Goal: Task Accomplishment & Management: Manage account settings

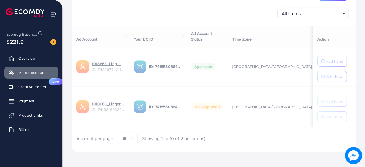
scroll to position [85, 0]
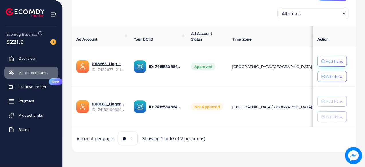
click at [331, 62] on p "Add Fund" at bounding box center [334, 61] width 17 height 7
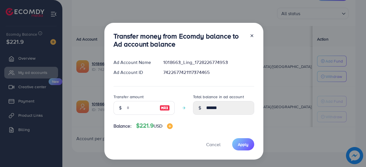
click at [162, 107] on img at bounding box center [165, 108] width 10 height 7
type input "***"
type input "******"
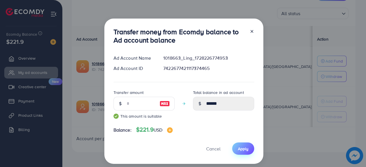
click at [241, 150] on span "Apply" at bounding box center [243, 149] width 11 height 6
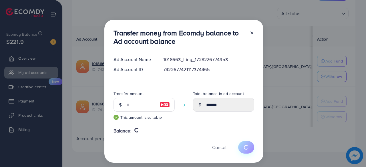
type input "******"
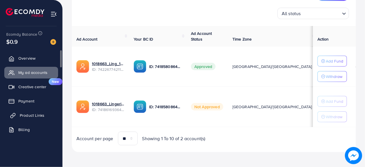
click at [46, 112] on link "Product Links" at bounding box center [31, 115] width 54 height 11
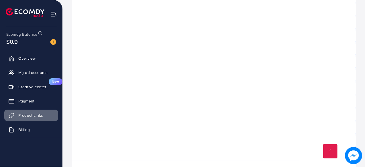
scroll to position [5677, 0]
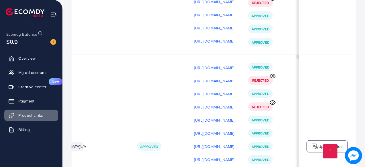
drag, startPoint x: 255, startPoint y: 140, endPoint x: 232, endPoint y: 142, distance: 23.0
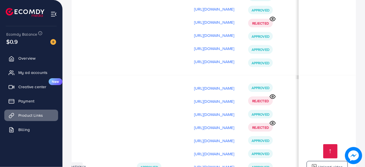
scroll to position [5677, 0]
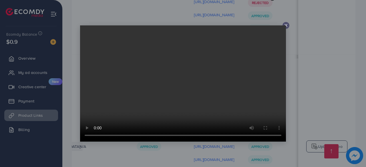
click at [301, 87] on div at bounding box center [183, 83] width 366 height 167
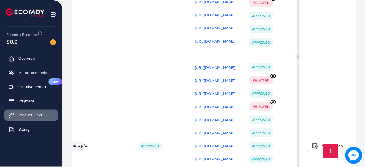
scroll to position [0, 196]
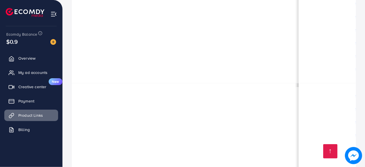
scroll to position [5677, 0]
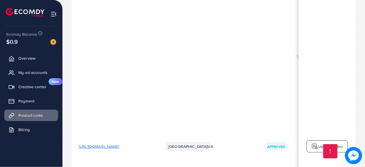
drag, startPoint x: 198, startPoint y: 142, endPoint x: 184, endPoint y: 140, distance: 13.6
drag, startPoint x: 143, startPoint y: 139, endPoint x: 160, endPoint y: 139, distance: 16.6
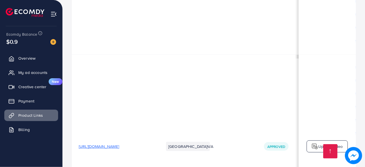
drag, startPoint x: 213, startPoint y: 143, endPoint x: 222, endPoint y: 142, distance: 9.8
drag, startPoint x: 223, startPoint y: 142, endPoint x: 230, endPoint y: 141, distance: 7.2
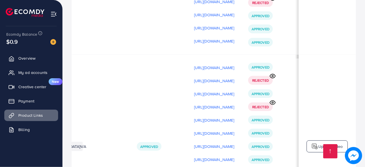
scroll to position [0, 192]
